Goal: Transaction & Acquisition: Purchase product/service

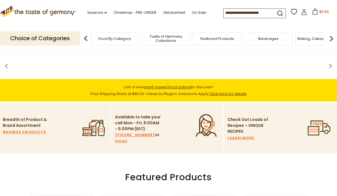
click at [255, 14] on input at bounding box center [248, 13] width 48 height 8
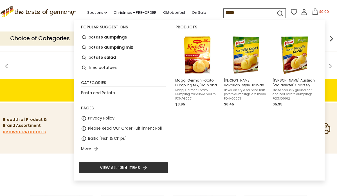
type input "******"
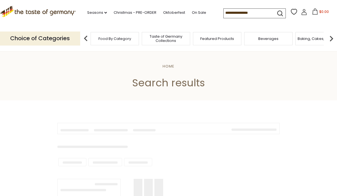
type input "******"
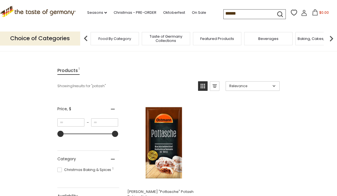
scroll to position [91, 0]
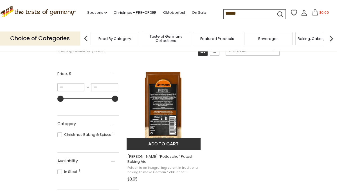
click at [156, 145] on button "Add to cart" at bounding box center [164, 144] width 74 height 12
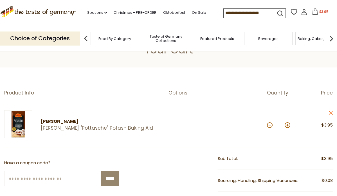
scroll to position [66, 0]
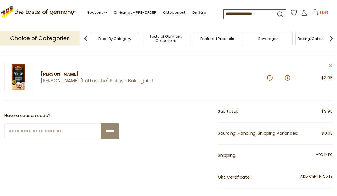
click at [18, 76] on img at bounding box center [18, 77] width 28 height 28
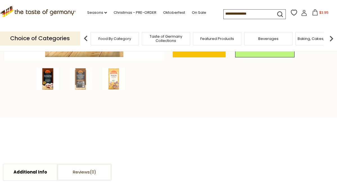
scroll to position [181, 0]
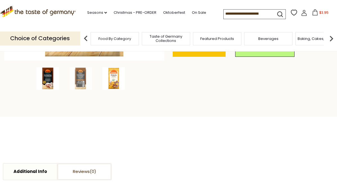
click at [115, 82] on img at bounding box center [113, 78] width 23 height 23
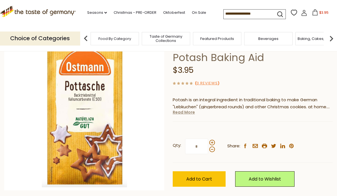
scroll to position [51, 0]
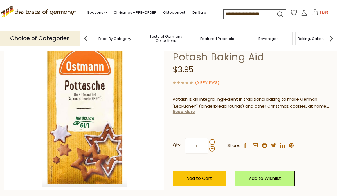
click at [187, 111] on link "Read More" at bounding box center [184, 112] width 22 height 6
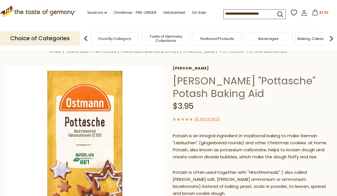
scroll to position [0, 0]
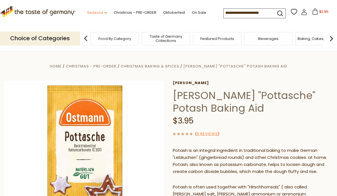
click at [100, 14] on link "Seasons dropdown_arrow" at bounding box center [97, 13] width 20 height 6
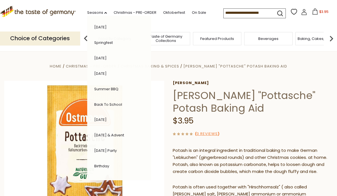
scroll to position [123, 0]
click at [100, 89] on link "[DATE]" at bounding box center [100, 88] width 12 height 5
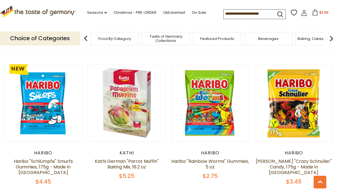
scroll to position [273, 0]
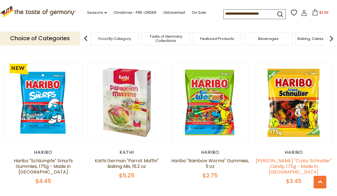
click at [285, 161] on link "Haribo "Crazy Schnuller" Candy, 175g - Made in Germany" at bounding box center [294, 167] width 76 height 18
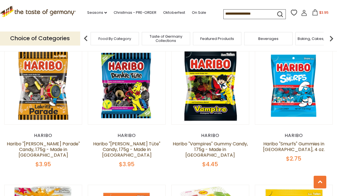
scroll to position [429, 0]
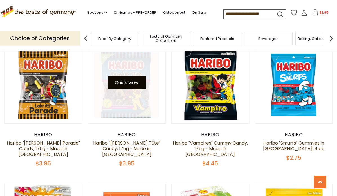
click at [130, 86] on button "Quick View" at bounding box center [127, 82] width 38 height 13
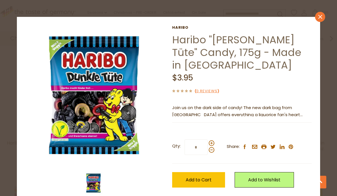
click at [319, 19] on link "close" at bounding box center [320, 17] width 10 height 10
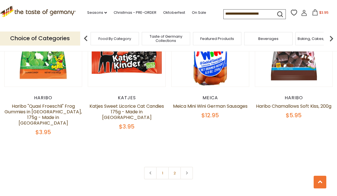
scroll to position [1279, 0]
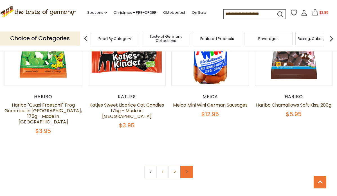
click at [188, 166] on link at bounding box center [186, 172] width 13 height 13
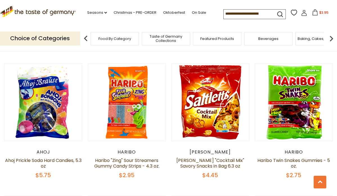
scroll to position [693, 0]
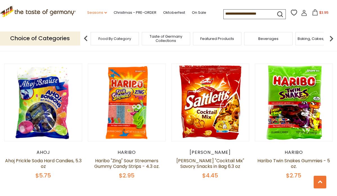
click at [95, 13] on link "Seasons dropdown_arrow" at bounding box center [97, 13] width 20 height 6
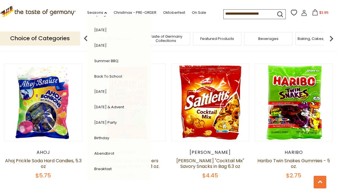
scroll to position [123, 0]
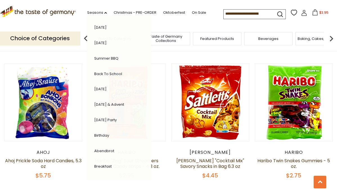
click at [105, 119] on link "[DATE] Party" at bounding box center [105, 119] width 23 height 5
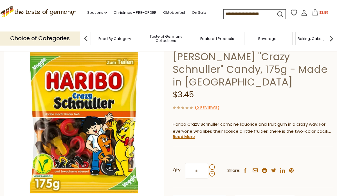
scroll to position [39, 0]
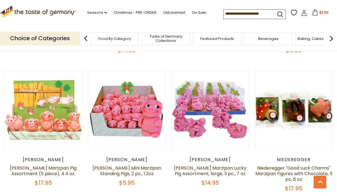
scroll to position [607, 0]
click at [236, 14] on input at bounding box center [248, 14] width 48 height 8
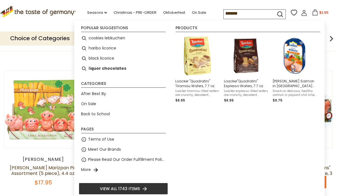
type input "********"
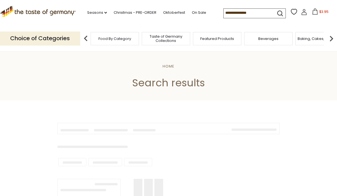
type input "********"
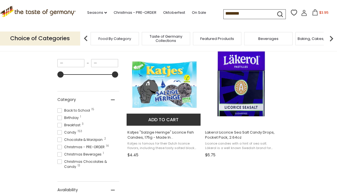
scroll to position [116, 0]
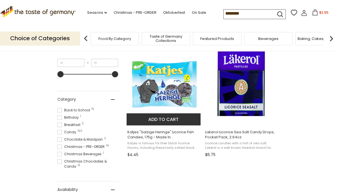
click at [162, 118] on button "Add to cart" at bounding box center [164, 119] width 74 height 12
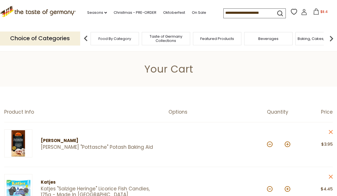
click at [247, 14] on input at bounding box center [248, 13] width 48 height 8
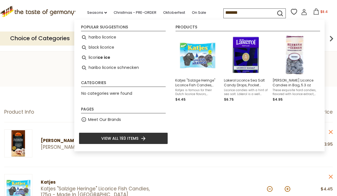
type input "********"
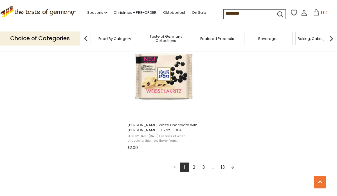
scroll to position [974, 0]
drag, startPoint x: 252, startPoint y: 15, endPoint x: 220, endPoint y: 11, distance: 32.4
click at [220, 11] on div ".st0{fill:#EDD300;} .st1{fill:#D33E21;} .st0{fill:#EDD300;} .st1{fill:#D33E21;}…" at bounding box center [168, 13] width 337 height 26
type input "**********"
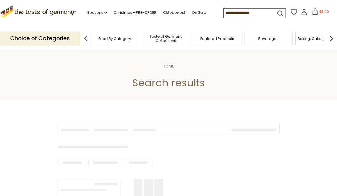
type input "**********"
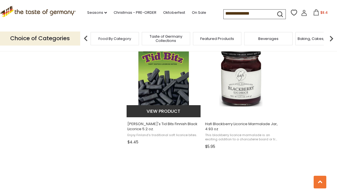
scroll to position [617, 0]
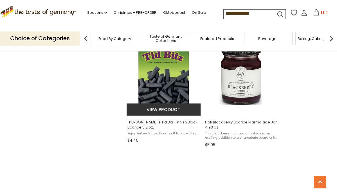
click at [165, 70] on img "Gustaf's Tid Bits Finnish Black Licorice 5.2 oz." at bounding box center [164, 73] width 75 height 75
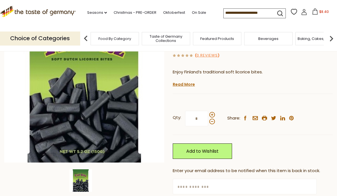
scroll to position [81, 0]
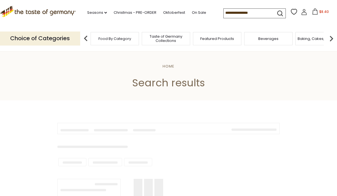
type input "**********"
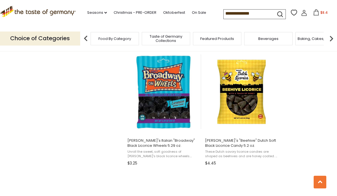
scroll to position [477, 0]
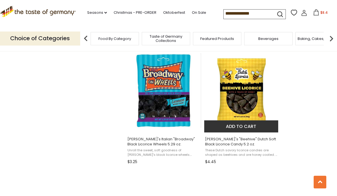
click at [237, 127] on button "Add to cart" at bounding box center [241, 126] width 74 height 12
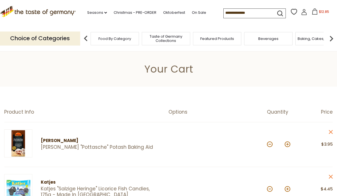
click at [244, 15] on input at bounding box center [248, 13] width 48 height 8
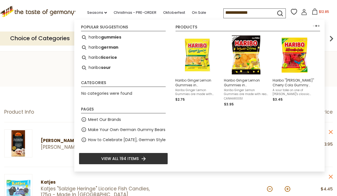
type input "**********"
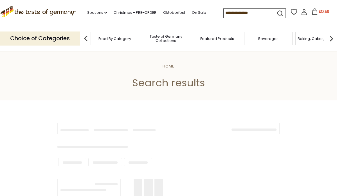
type input "**********"
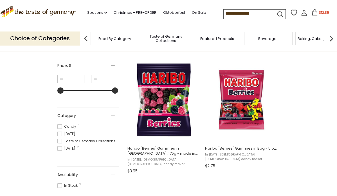
scroll to position [97, 0]
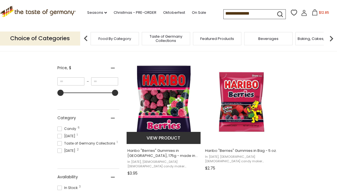
click at [169, 107] on img "Haribo" at bounding box center [164, 102] width 75 height 75
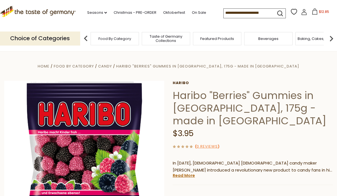
click at [104, 39] on span "Food By Category" at bounding box center [115, 39] width 33 height 4
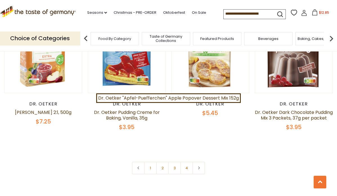
scroll to position [1221, 0]
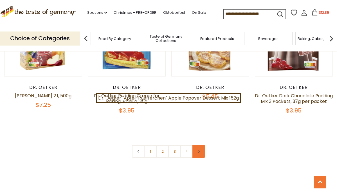
click at [200, 150] on icon at bounding box center [198, 151] width 3 height 3
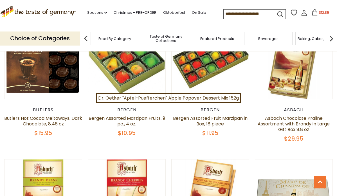
scroll to position [917, 0]
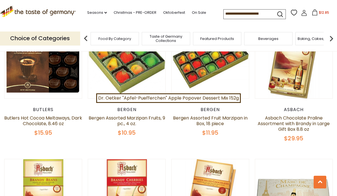
click at [323, 11] on span "$12.85" at bounding box center [324, 12] width 10 height 5
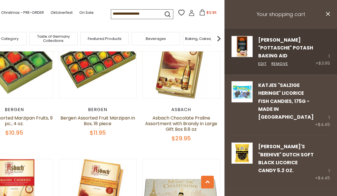
scroll to position [21, 0]
